Goal: Navigation & Orientation: Find specific page/section

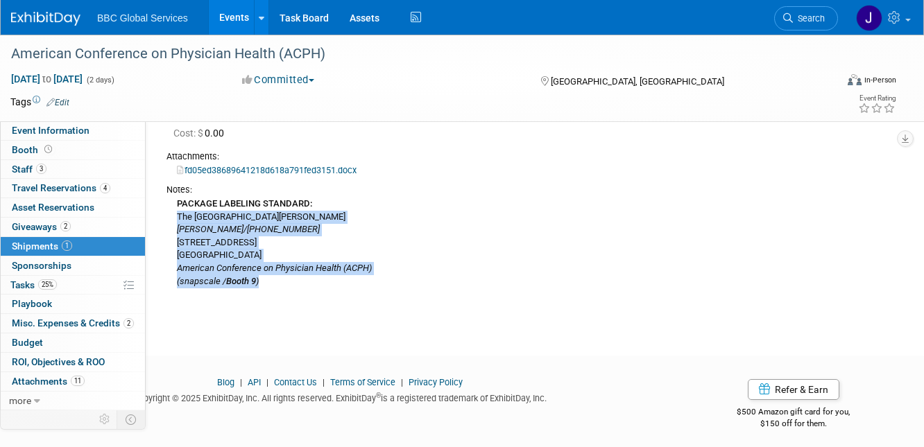
click at [39, 17] on img at bounding box center [45, 19] width 69 height 14
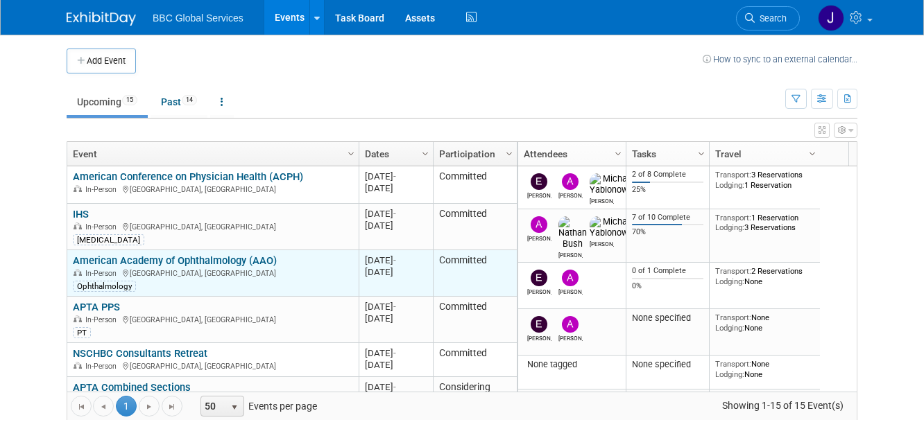
click at [171, 259] on link "American Academy of Ophthalmology (AAO)" at bounding box center [175, 261] width 204 height 12
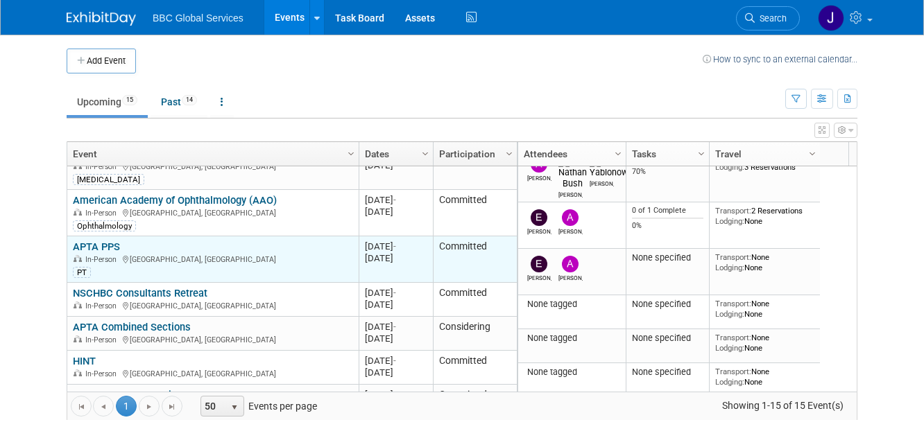
click at [98, 248] on link "APTA PPS" at bounding box center [96, 247] width 47 height 12
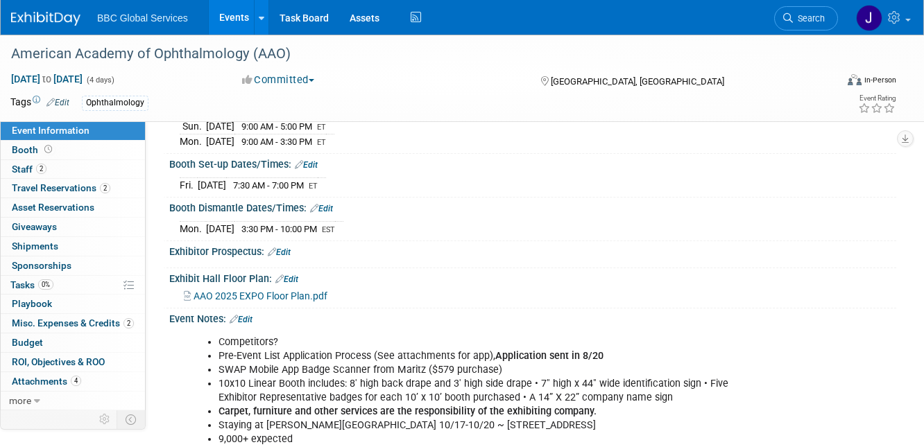
scroll to position [208, 0]
click at [44, 186] on span "Travel Reservations 2" at bounding box center [61, 187] width 98 height 11
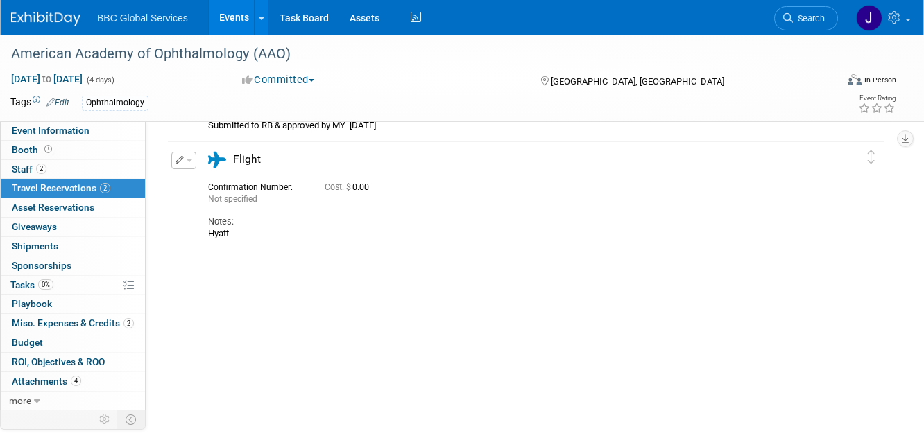
scroll to position [165, 0]
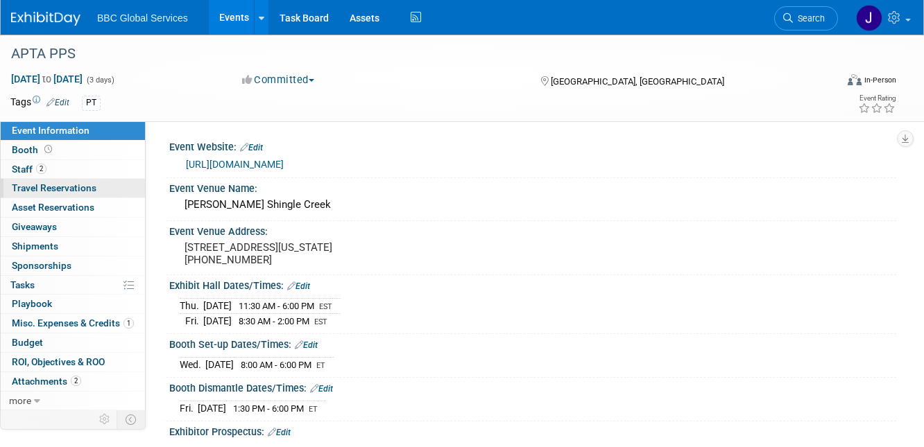
click at [37, 191] on span "Travel Reservations 0" at bounding box center [54, 187] width 85 height 11
